Goal: Information Seeking & Learning: Learn about a topic

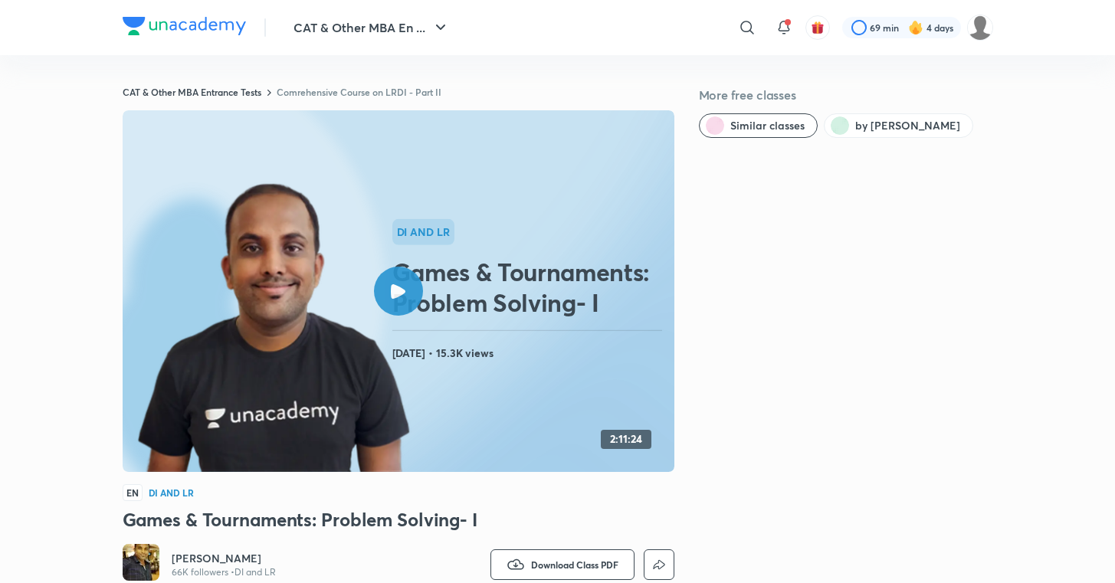
click at [396, 284] on icon at bounding box center [398, 291] width 15 height 15
